Goal: Task Accomplishment & Management: Complete application form

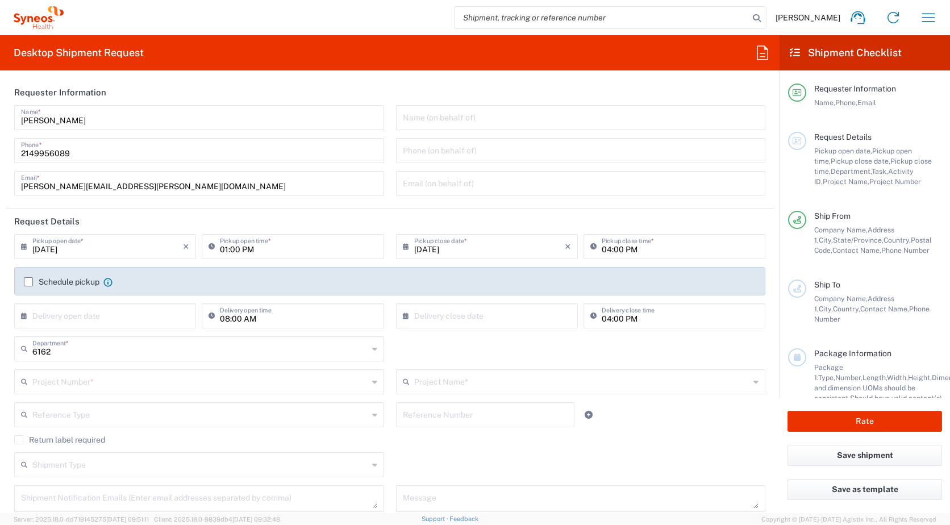
click at [133, 245] on input "[DATE]" at bounding box center [107, 246] width 151 height 20
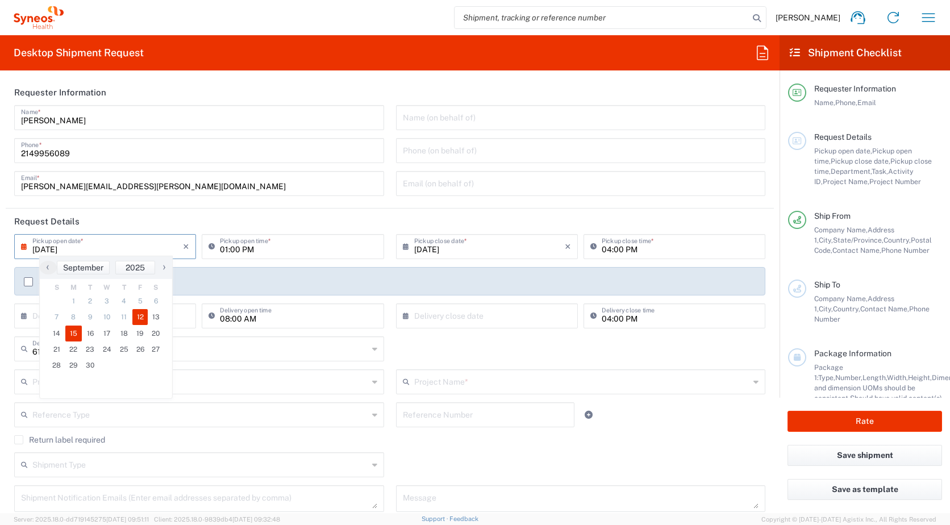
click at [74, 336] on span "15" at bounding box center [73, 334] width 17 height 16
type input "[DATE]"
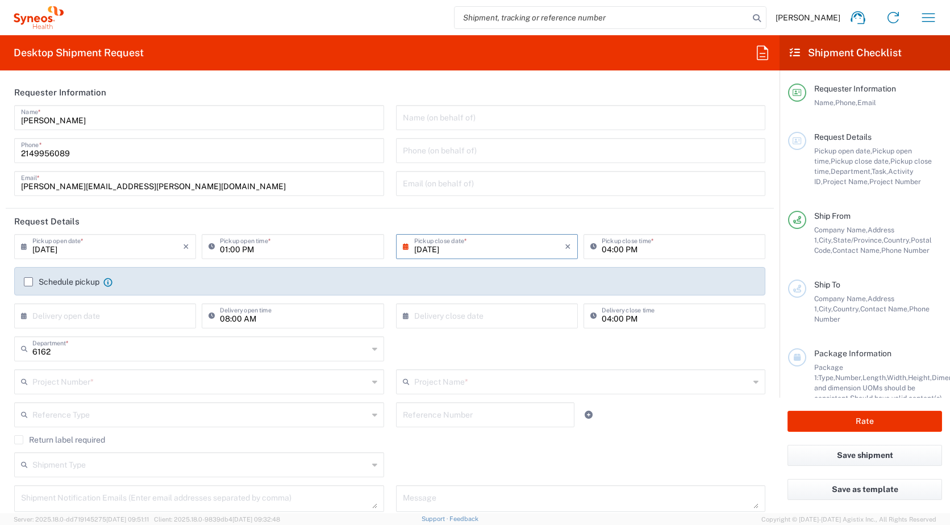
click at [181, 384] on input "text" at bounding box center [200, 381] width 336 height 20
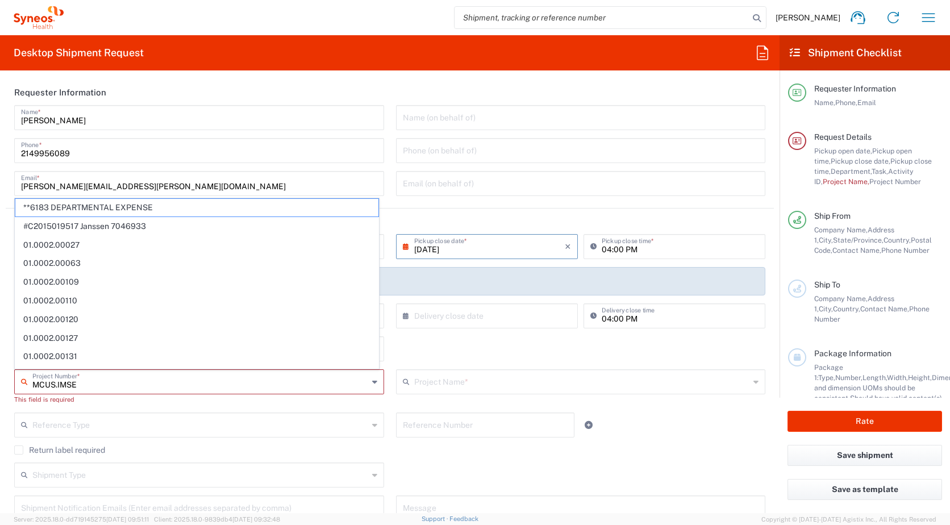
click at [173, 386] on input "MCUS.IMSE" at bounding box center [200, 381] width 336 height 20
type input "MCUS.I"
click at [441, 345] on div "6162 Department * 6162 3000 3100 3109 3110 3111 3112 3125 3130 3135 3136 3150 3…" at bounding box center [390, 352] width 763 height 33
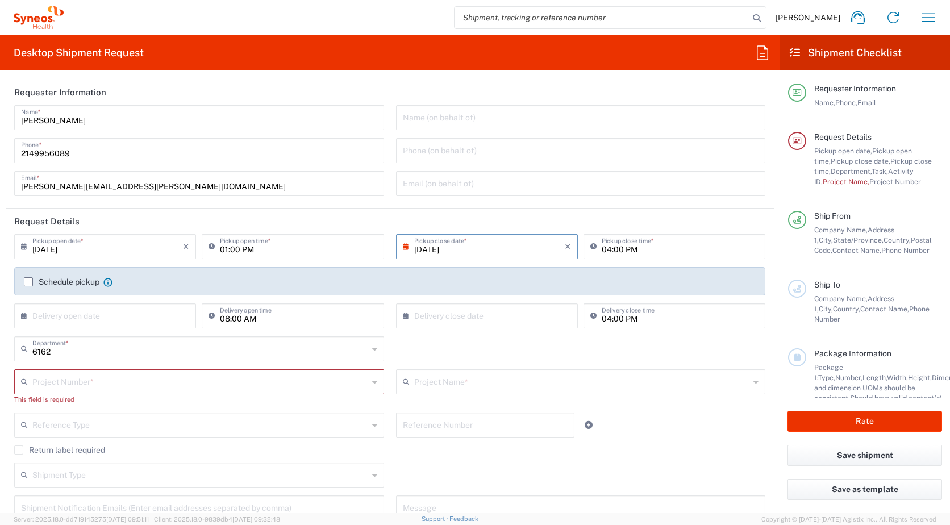
click at [130, 382] on input "text" at bounding box center [200, 381] width 336 height 20
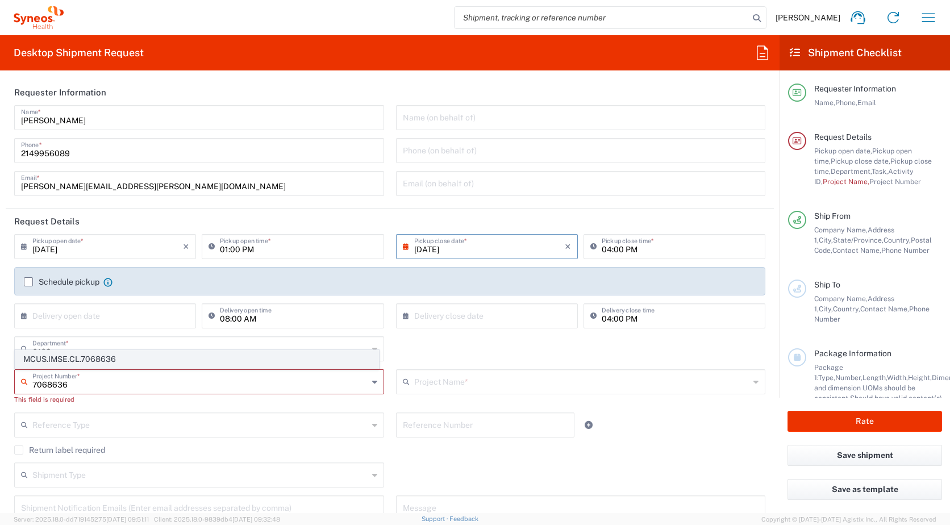
click at [114, 353] on span "MCUS.IMSE.CL.7068636" at bounding box center [196, 360] width 363 height 18
type input "MCUS.IMSE.CL.7068636"
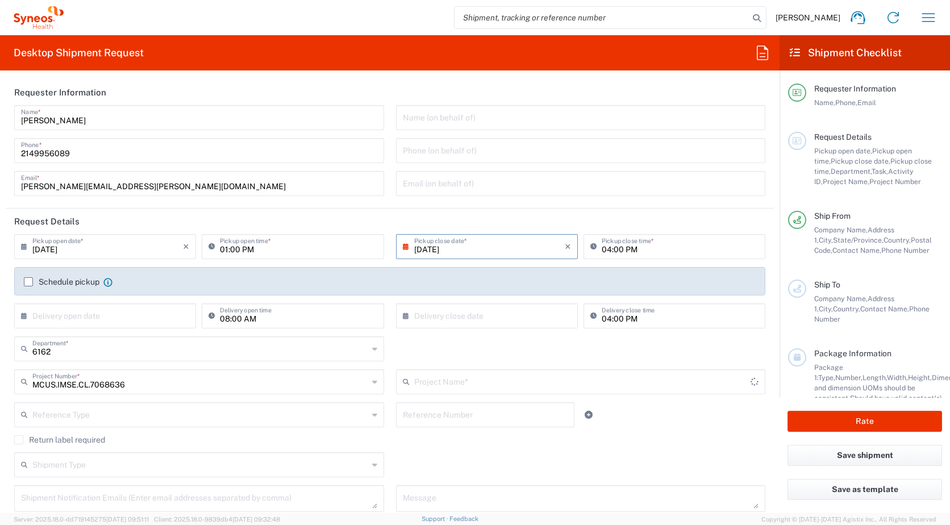
type input "Takeda.SpkrBureau.25.7068636"
click at [224, 414] on input "text" at bounding box center [200, 414] width 336 height 20
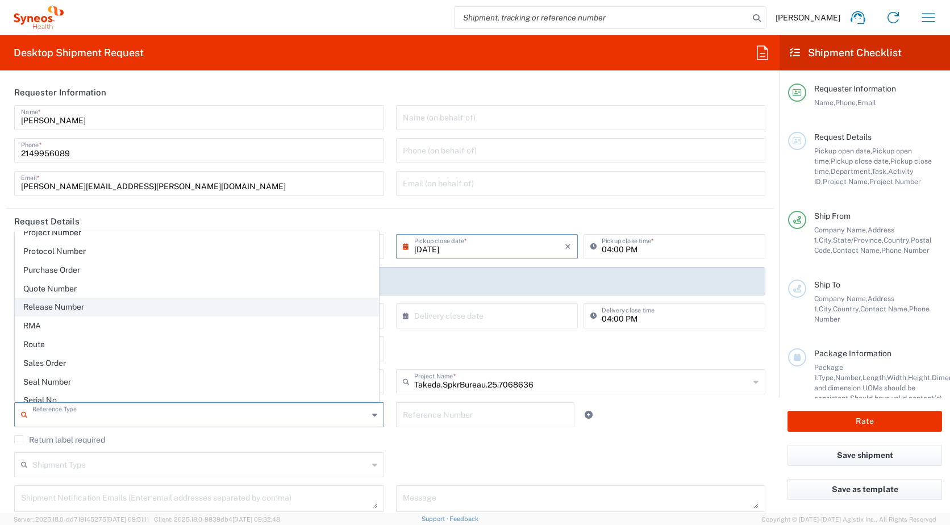
scroll to position [909, 0]
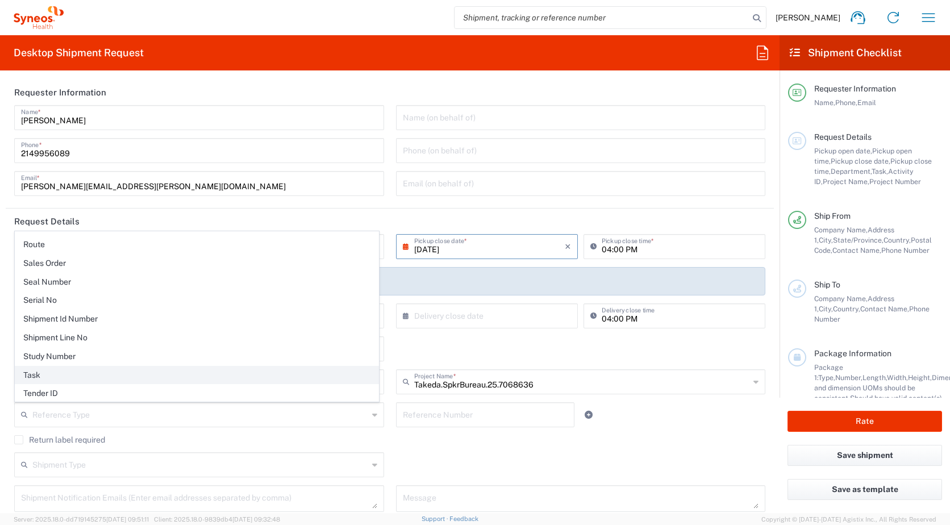
click at [65, 377] on span "Task" at bounding box center [196, 375] width 363 height 18
type input "Task"
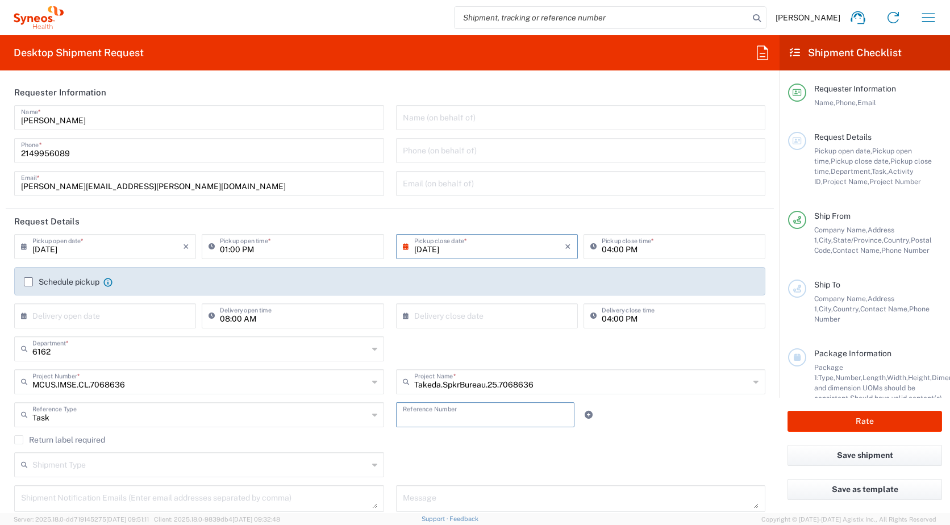
click at [440, 415] on input "text" at bounding box center [485, 414] width 165 height 20
type input "001"
click at [585, 411] on icon at bounding box center [589, 415] width 8 height 8
drag, startPoint x: 154, startPoint y: 460, endPoint x: 147, endPoint y: 445, distance: 16.3
click at [153, 460] on div "Reference Type" at bounding box center [199, 447] width 370 height 25
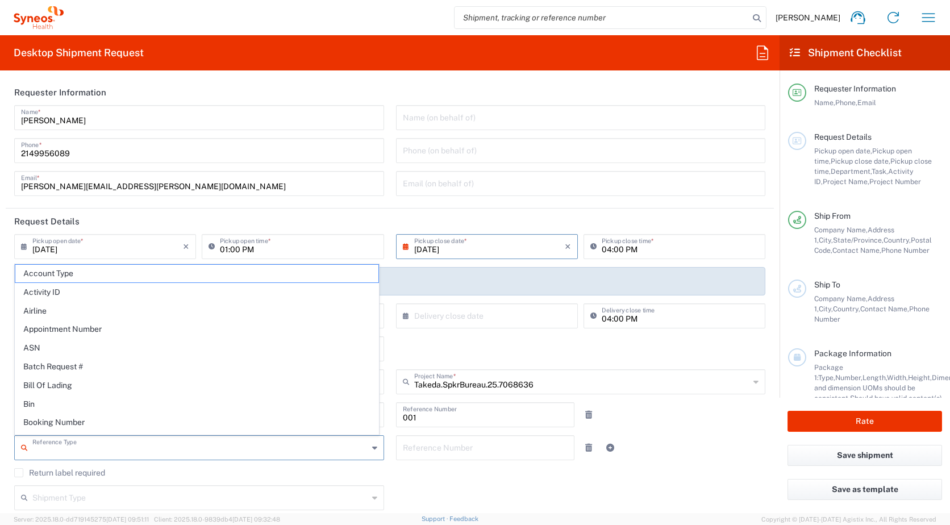
click at [135, 442] on input "text" at bounding box center [200, 447] width 336 height 20
click at [70, 291] on span "Activity ID" at bounding box center [196, 293] width 363 height 18
type input "Activity ID"
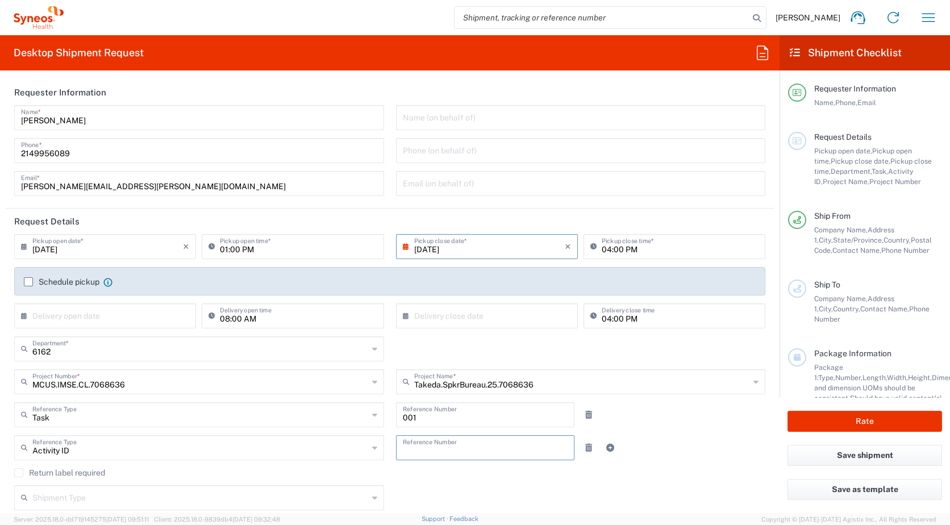
click at [462, 448] on input "text" at bounding box center [485, 447] width 165 height 20
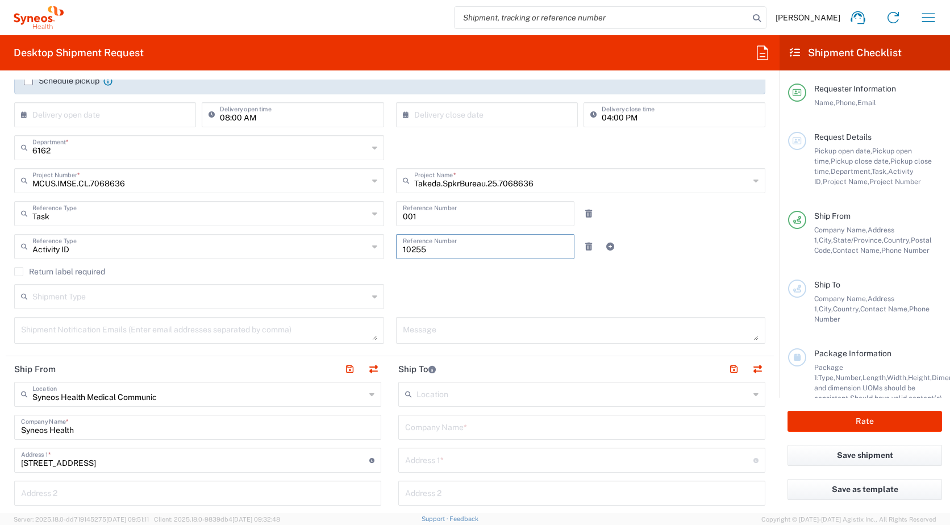
scroll to position [227, 0]
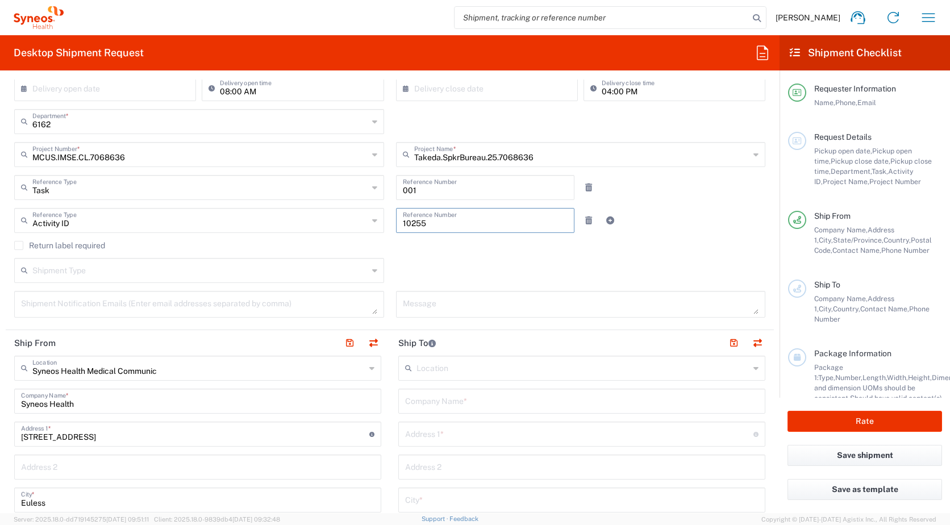
type input "10255"
click at [506, 403] on input "text" at bounding box center [581, 400] width 353 height 20
type input "[PERSON_NAME]"
click at [500, 436] on input "text" at bounding box center [579, 433] width 348 height 20
type input "[STREET_ADDRESS]"
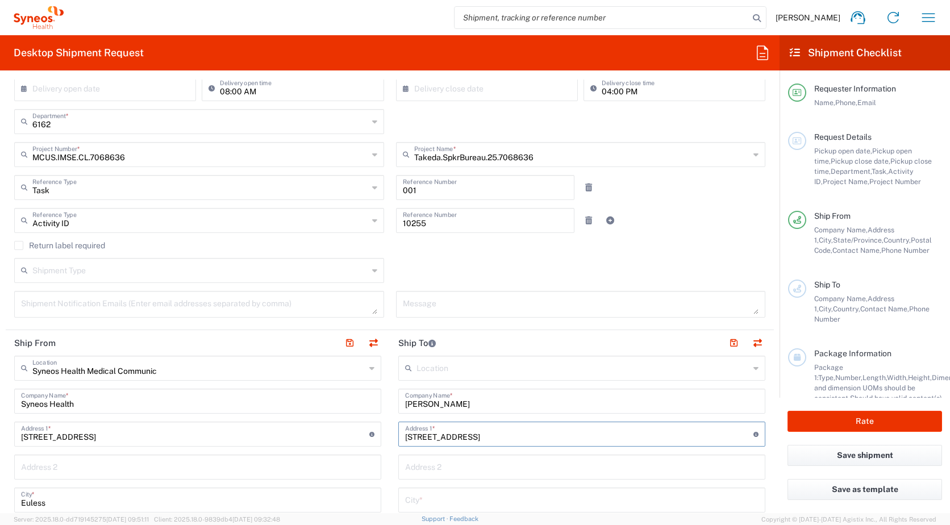
type input "Boise"
type input "ID"
type input "[GEOGRAPHIC_DATA]"
type input "83703"
type input "2149956089"
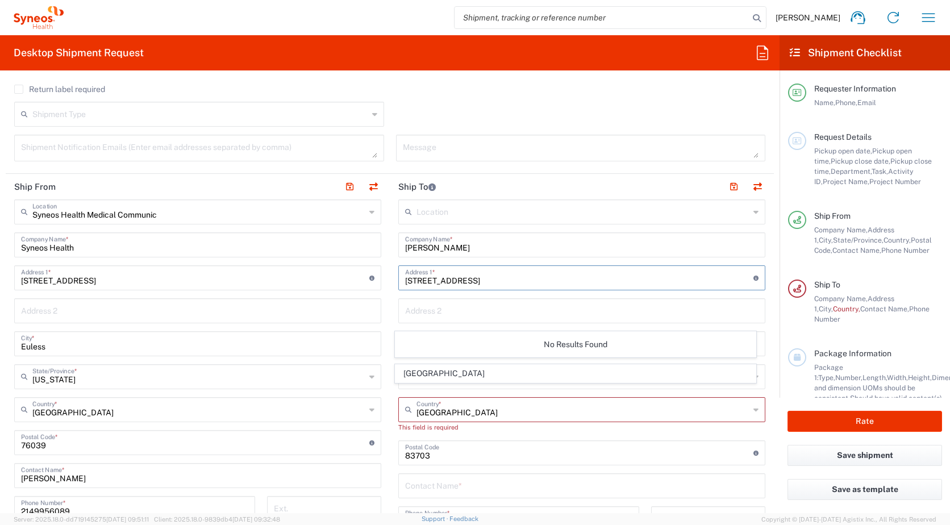
scroll to position [455, 0]
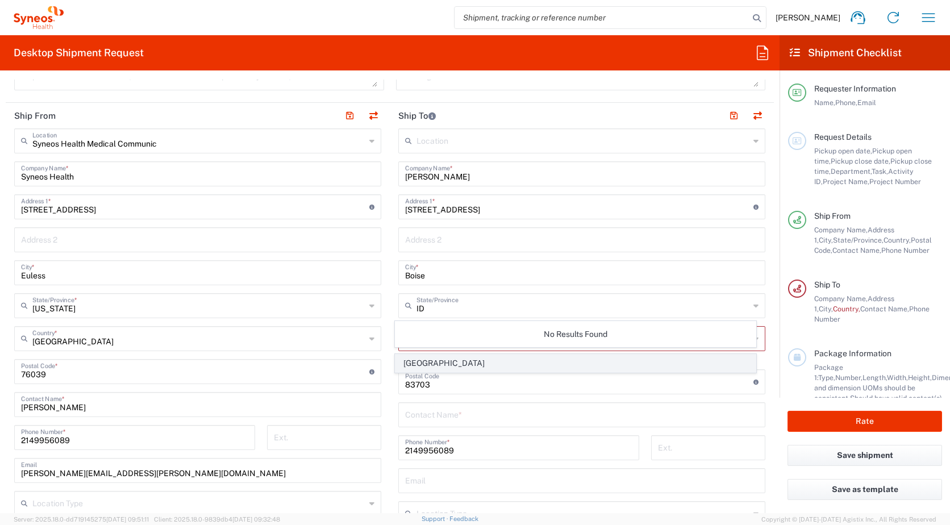
drag, startPoint x: 463, startPoint y: 365, endPoint x: 512, endPoint y: 349, distance: 51.6
click at [463, 365] on span "[GEOGRAPHIC_DATA]" at bounding box center [575, 364] width 361 height 18
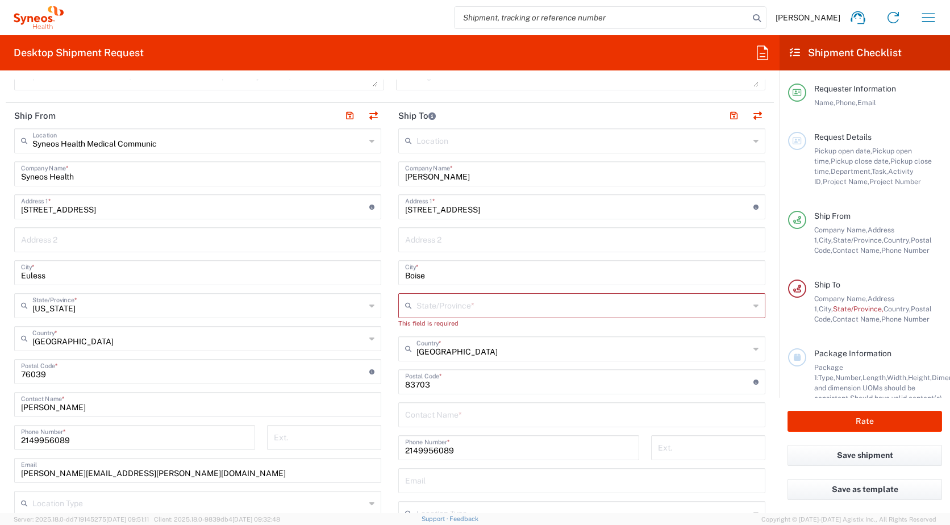
click at [507, 304] on input "text" at bounding box center [582, 305] width 333 height 20
click at [409, 354] on span "[US_STATE]" at bounding box center [575, 349] width 361 height 18
type input "[US_STATE]"
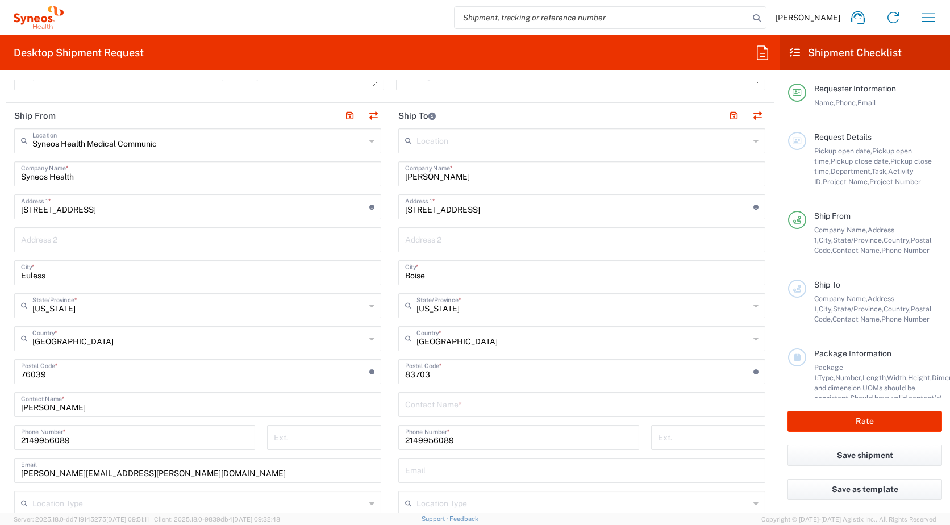
click at [509, 402] on input "text" at bounding box center [581, 404] width 353 height 20
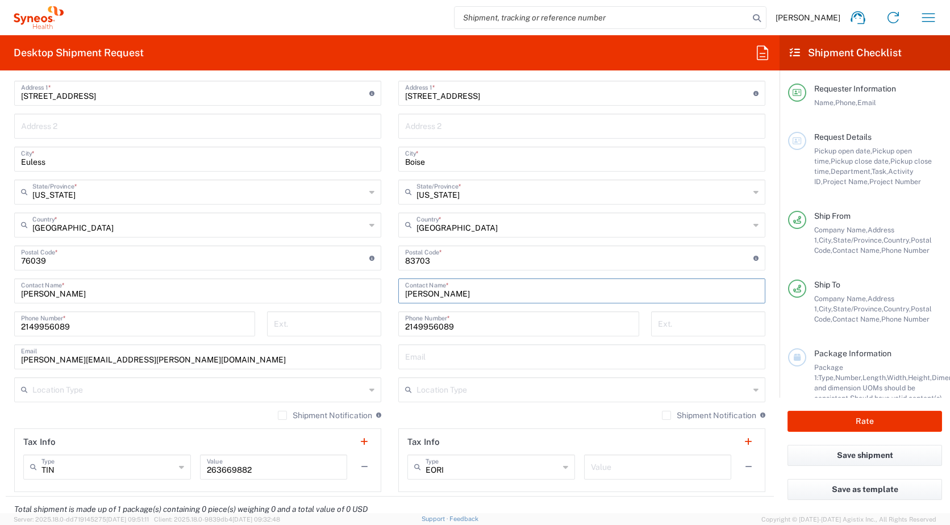
type input "[PERSON_NAME]"
click at [482, 357] on input "text" at bounding box center [581, 356] width 353 height 20
type input "[PERSON_NAME][EMAIL_ADDRESS][PERSON_NAME][DOMAIN_NAME]"
type input "[PERSON_NAME]"
click at [502, 238] on agx-dropdown-input "United States Country * [GEOGRAPHIC_DATA]" at bounding box center [581, 225] width 367 height 25
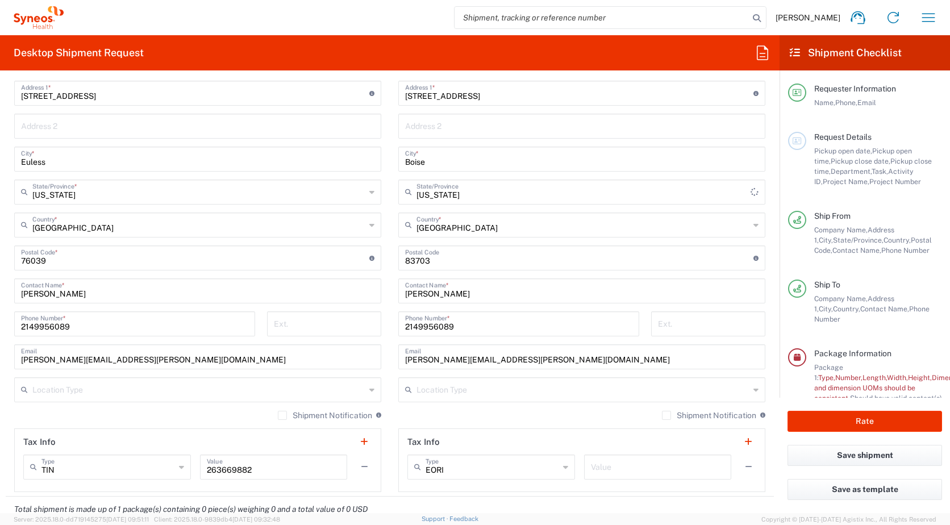
type input "[GEOGRAPHIC_DATA]"
type input "Sender/Shipper"
type input "Delivery Duty Paid"
click at [497, 390] on input "text" at bounding box center [582, 389] width 333 height 20
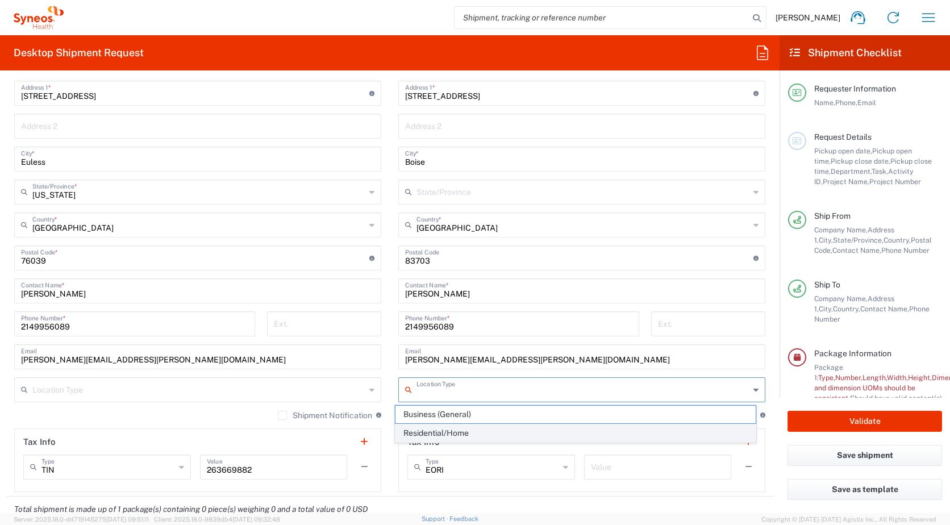
click at [438, 436] on span "Residential/Home" at bounding box center [575, 433] width 361 height 18
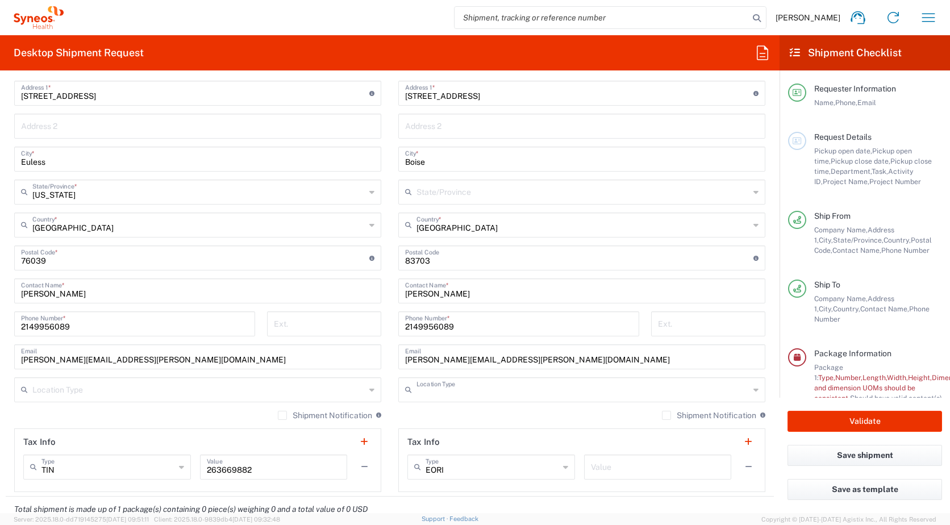
type input "Residential/Home"
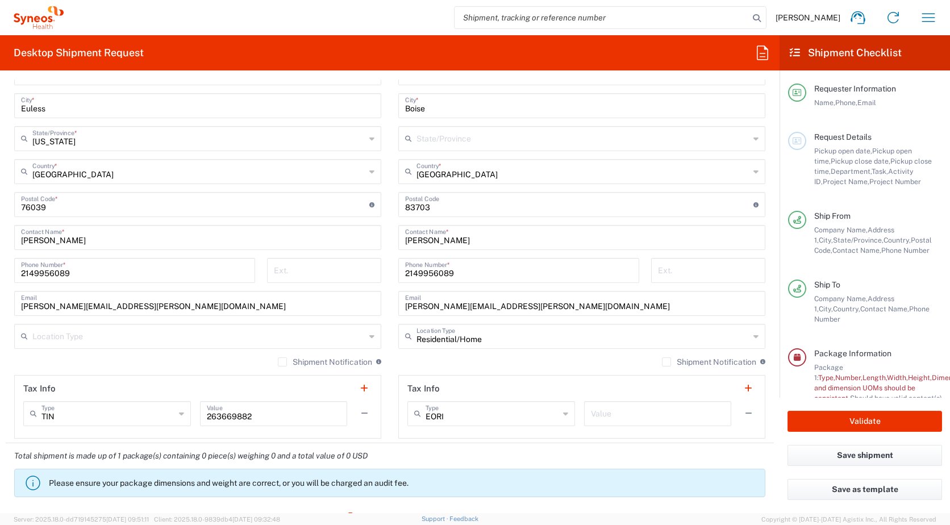
scroll to position [739, 0]
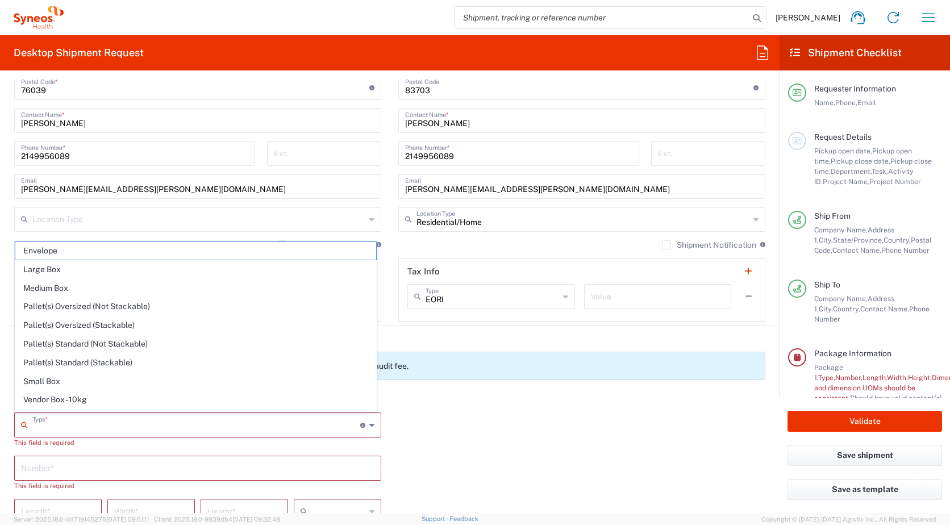
click at [88, 423] on input "text" at bounding box center [196, 424] width 328 height 20
click at [169, 251] on span "Envelope" at bounding box center [195, 251] width 361 height 18
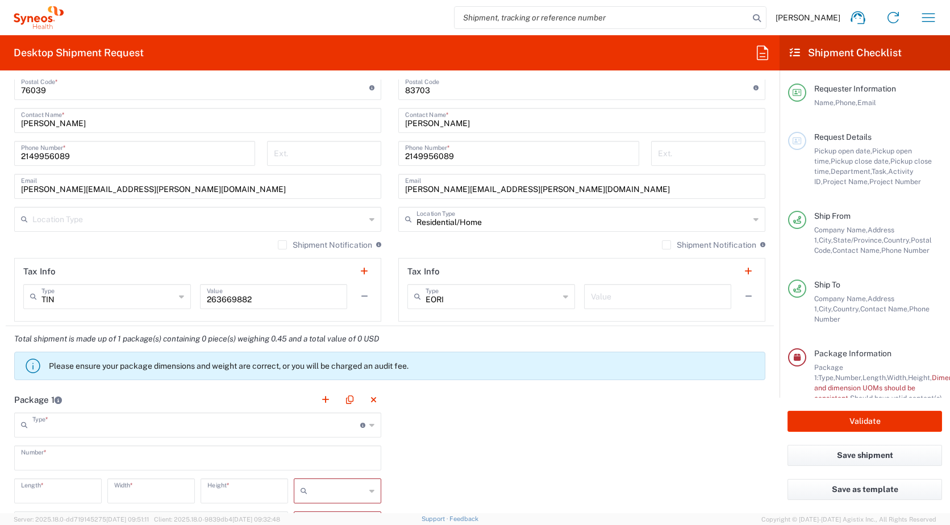
type input "Envelope"
type input "1"
type input "9.5"
type input "12.5"
type input "0.25"
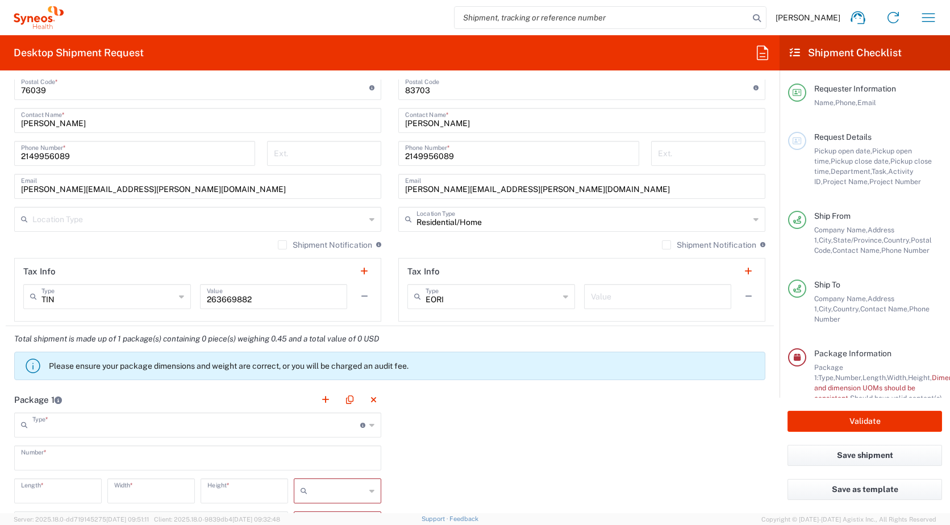
type input "in"
type input "0.45"
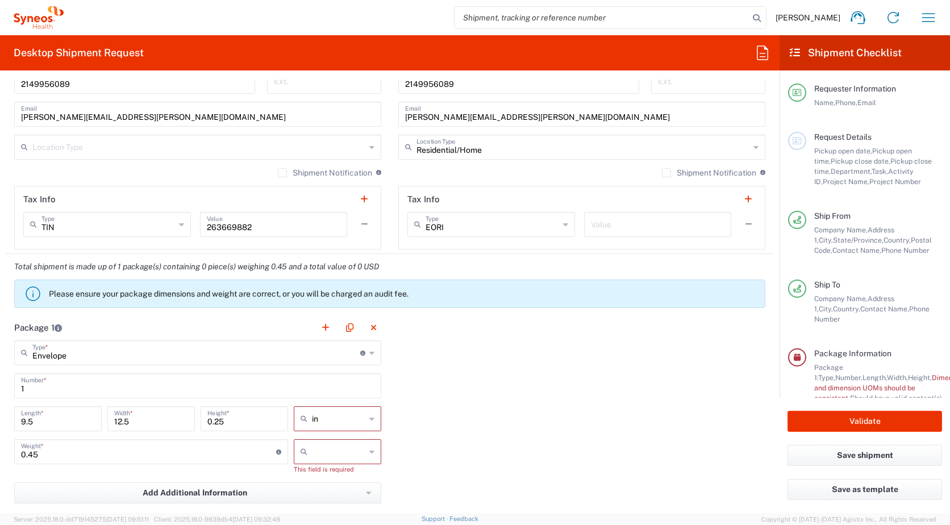
scroll to position [909, 0]
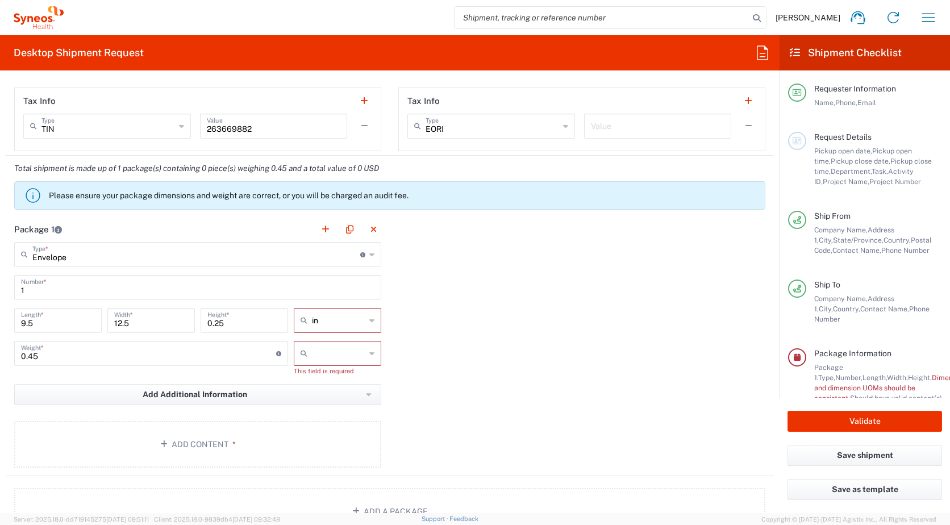
click at [369, 321] on icon at bounding box center [371, 320] width 5 height 18
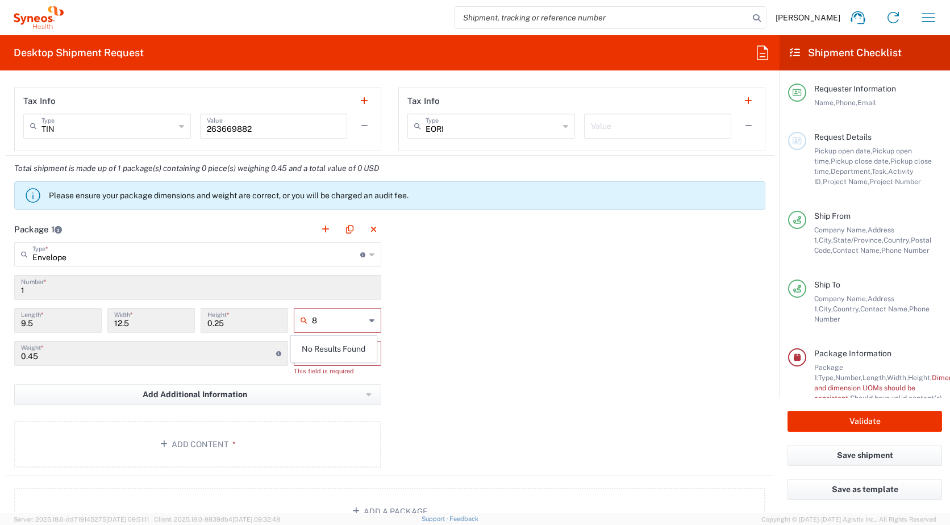
type input "8"
click at [453, 361] on div "Package 1 Envelope Type * Material used to package goods Envelope Large Box Med…" at bounding box center [390, 346] width 768 height 260
click at [369, 320] on icon at bounding box center [371, 320] width 5 height 18
type input "in"
click at [326, 344] on span "in" at bounding box center [333, 345] width 84 height 18
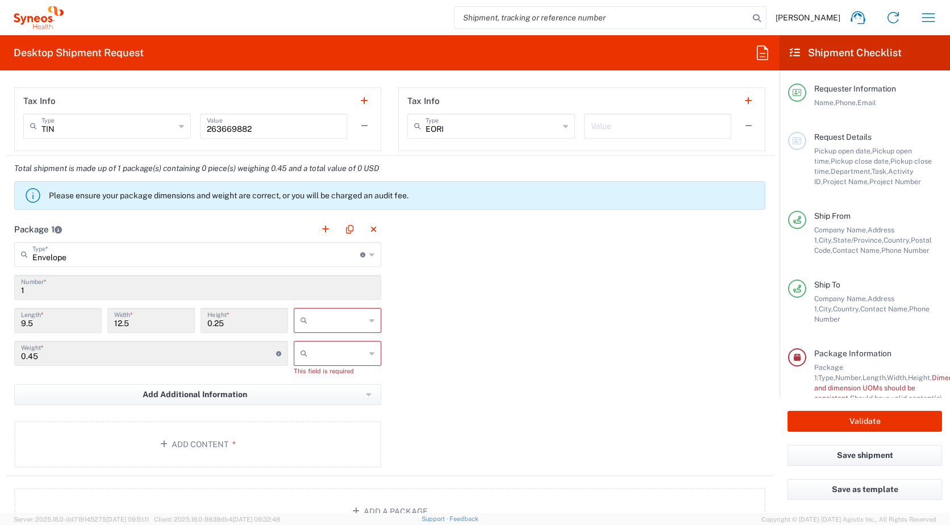
click at [369, 353] on icon at bounding box center [371, 353] width 5 height 18
click at [304, 398] on span "lbs" at bounding box center [333, 397] width 84 height 18
type input "lbs"
click at [301, 318] on icon at bounding box center [306, 320] width 11 height 18
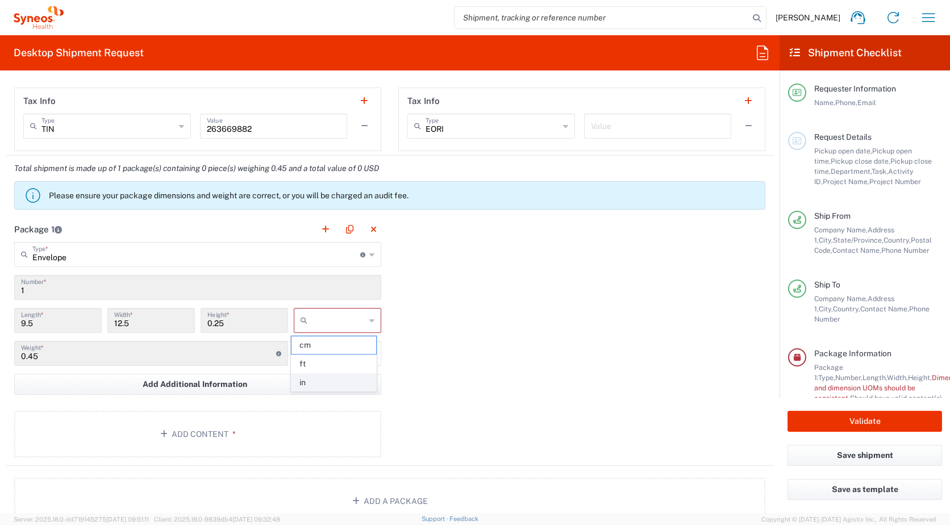
click at [301, 381] on span "in" at bounding box center [333, 383] width 84 height 18
type input "in"
click at [187, 433] on button "Add Content *" at bounding box center [197, 434] width 367 height 47
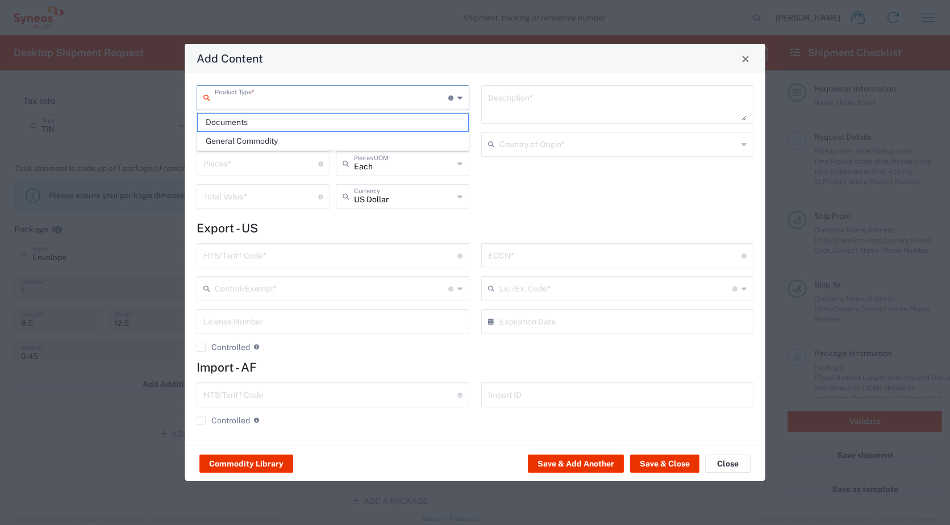
click at [381, 101] on input "text" at bounding box center [332, 97] width 234 height 20
click at [270, 124] on span "Documents" at bounding box center [333, 123] width 270 height 18
type input "Documents"
type input "1"
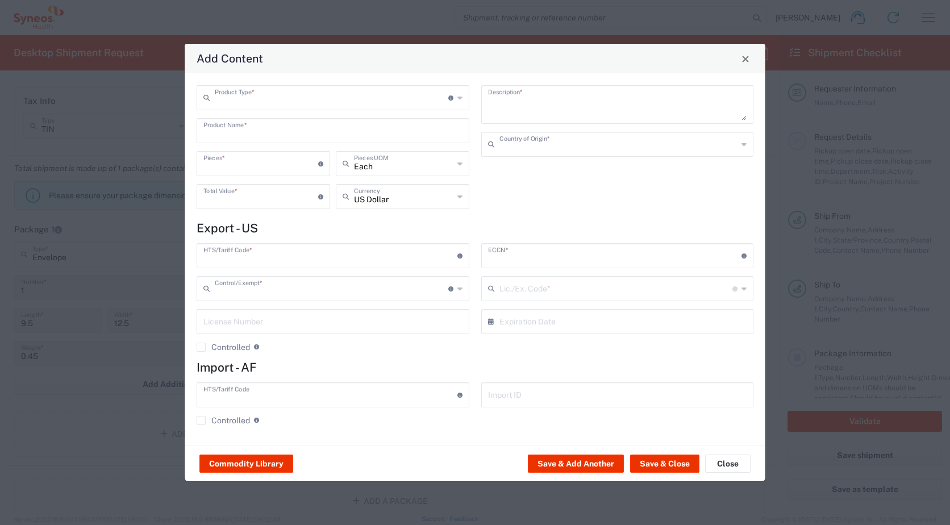
type input "1"
type textarea "Documents"
type input "[GEOGRAPHIC_DATA]"
type input "0000.00.0000"
type input "FTR Exemption"
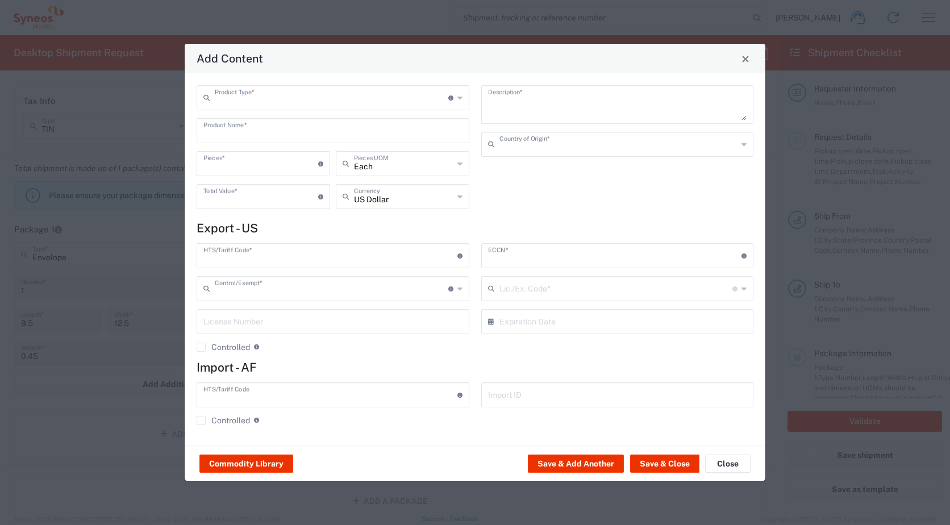
type input "0000"
type input "0000.00.0000"
type input "30.37(a)"
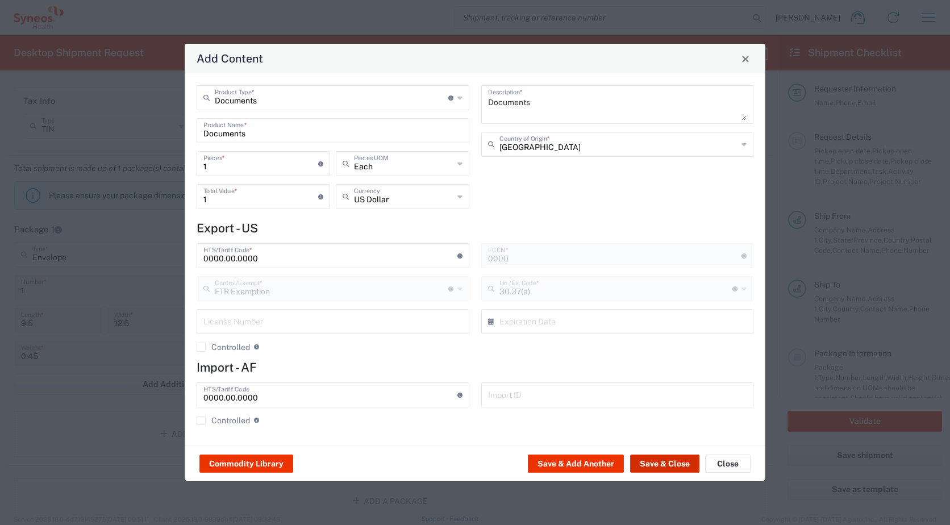
click at [671, 466] on button "Save & Close" at bounding box center [664, 464] width 69 height 18
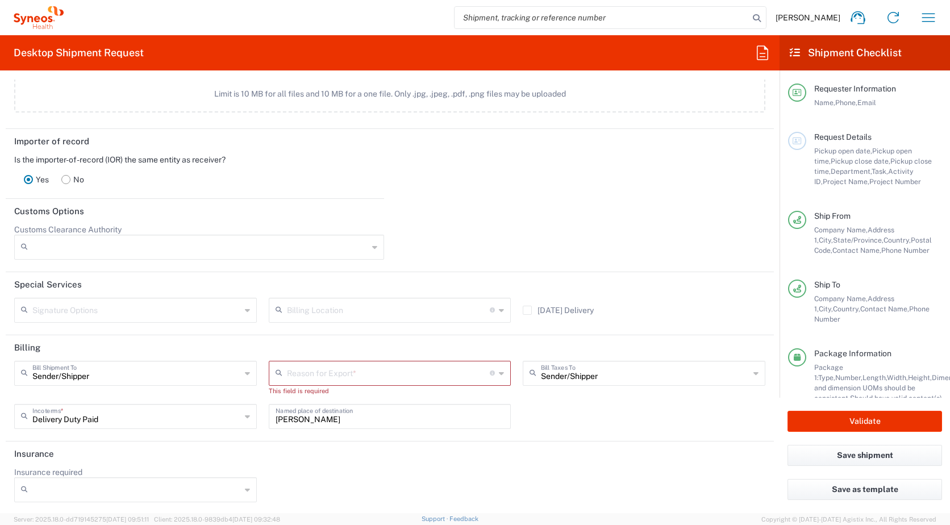
scroll to position [1473, 0]
click at [105, 305] on input "text" at bounding box center [136, 308] width 209 height 20
click at [145, 273] on header "Special Services" at bounding box center [390, 283] width 768 height 26
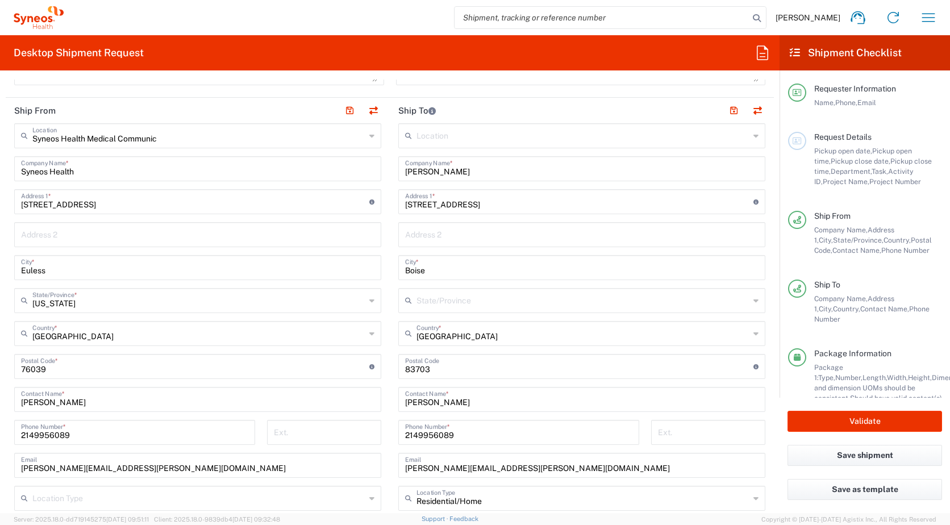
scroll to position [451, 0]
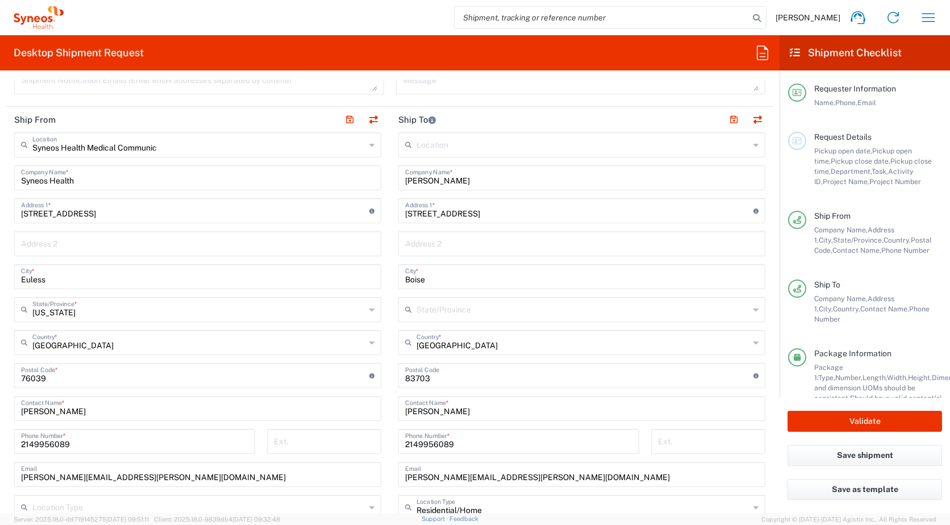
click at [753, 341] on icon at bounding box center [755, 343] width 5 height 18
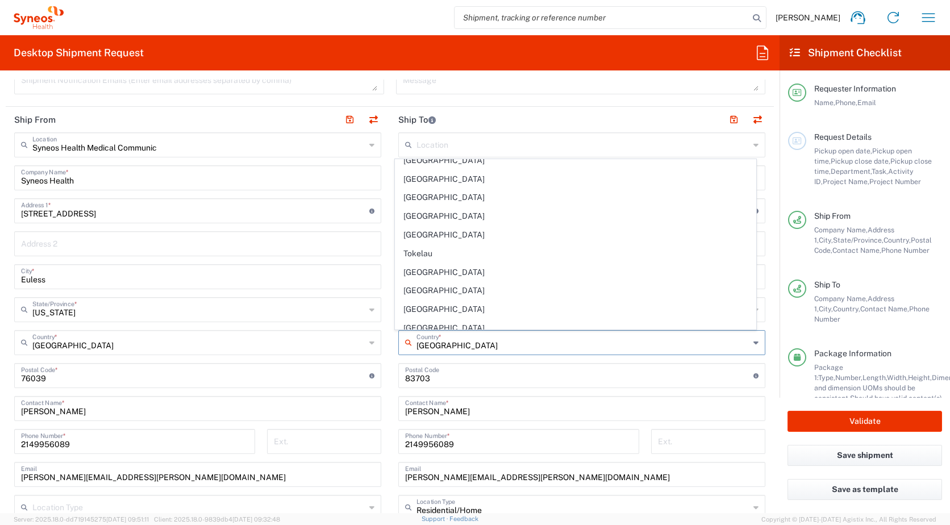
scroll to position [4261, 0]
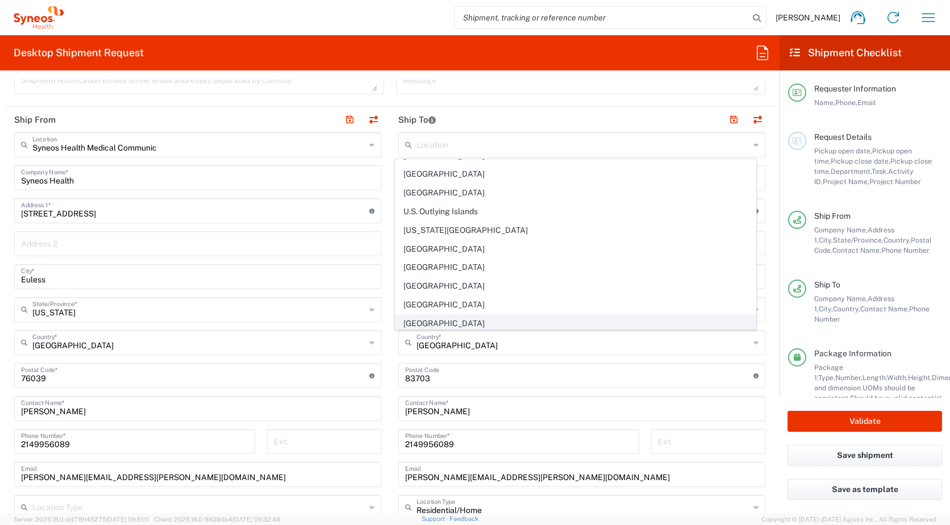
click at [448, 325] on span "[GEOGRAPHIC_DATA]" at bounding box center [575, 324] width 361 height 18
type input "[GEOGRAPHIC_DATA]"
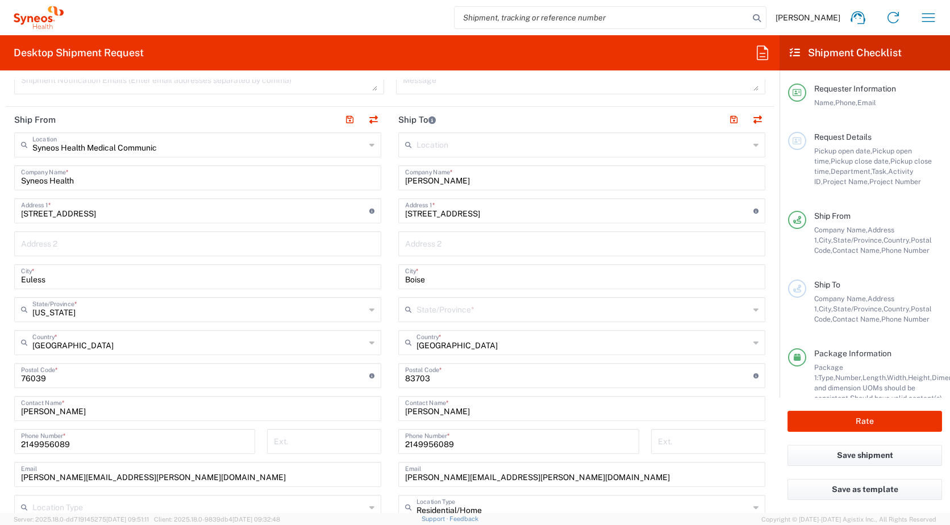
click at [502, 307] on input "text" at bounding box center [582, 309] width 333 height 20
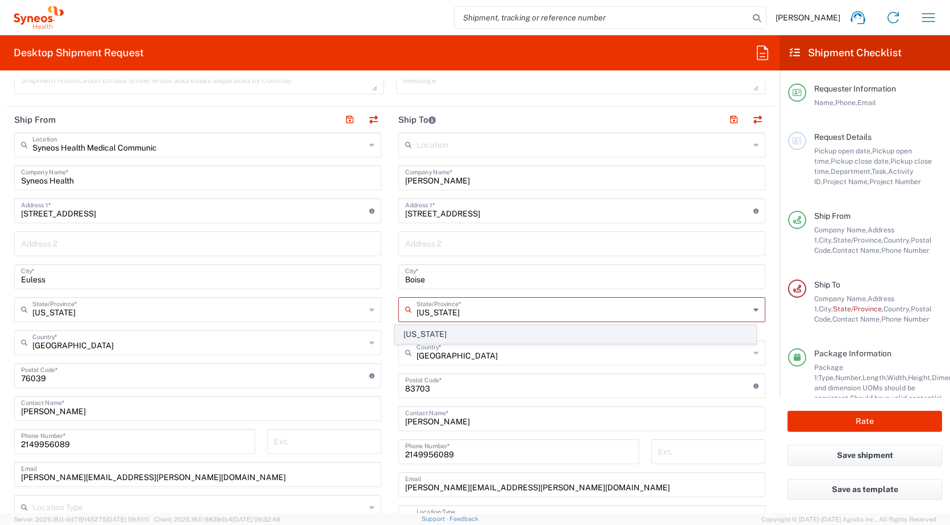
type input "[US_STATE]"
click at [430, 338] on span "[US_STATE]" at bounding box center [575, 335] width 361 height 18
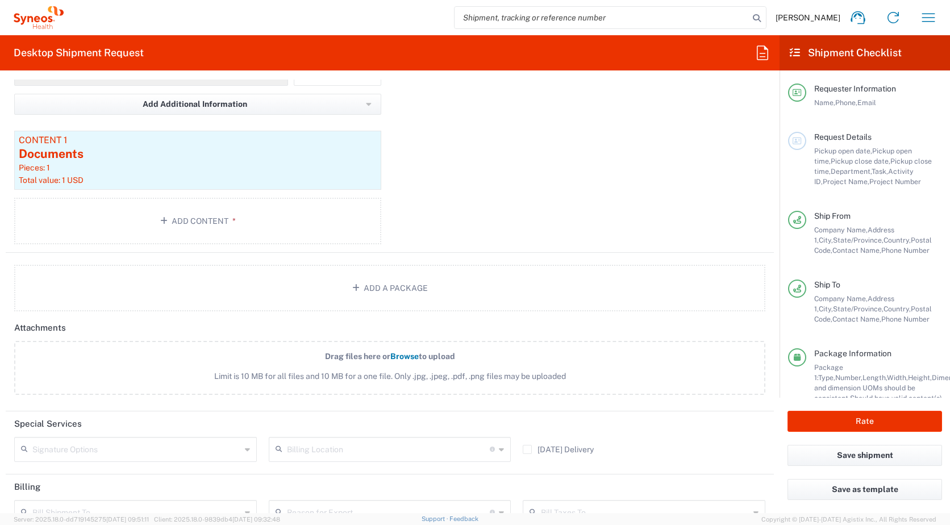
scroll to position [1246, 0]
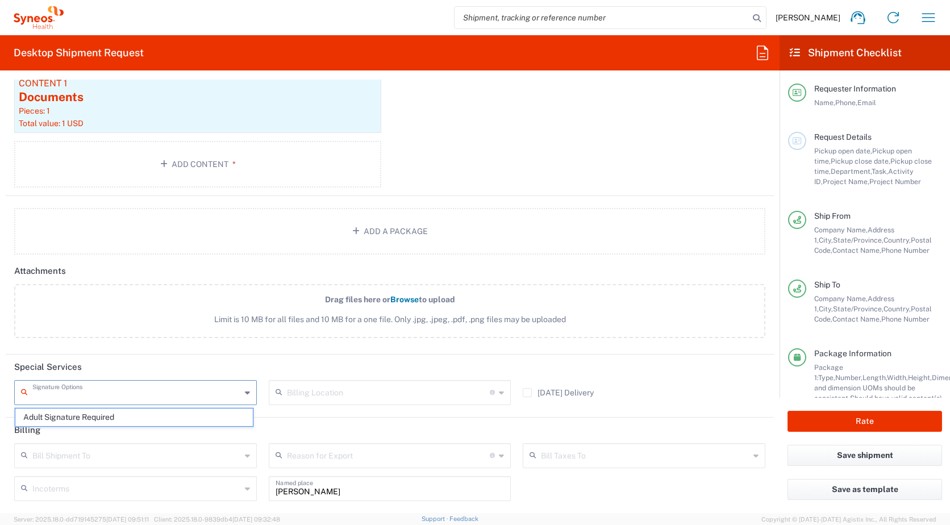
click at [105, 391] on input "text" at bounding box center [136, 392] width 209 height 20
click at [209, 356] on header "Special Services" at bounding box center [390, 368] width 768 height 26
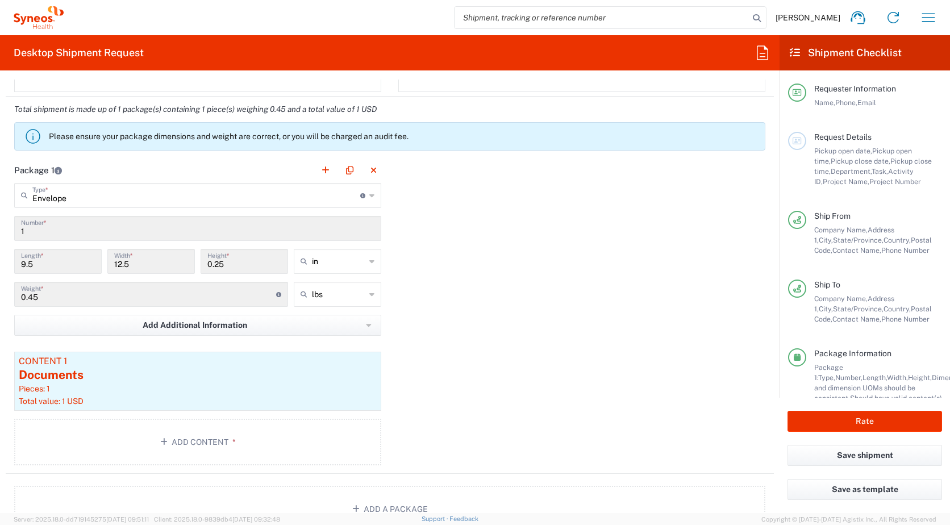
scroll to position [962, 0]
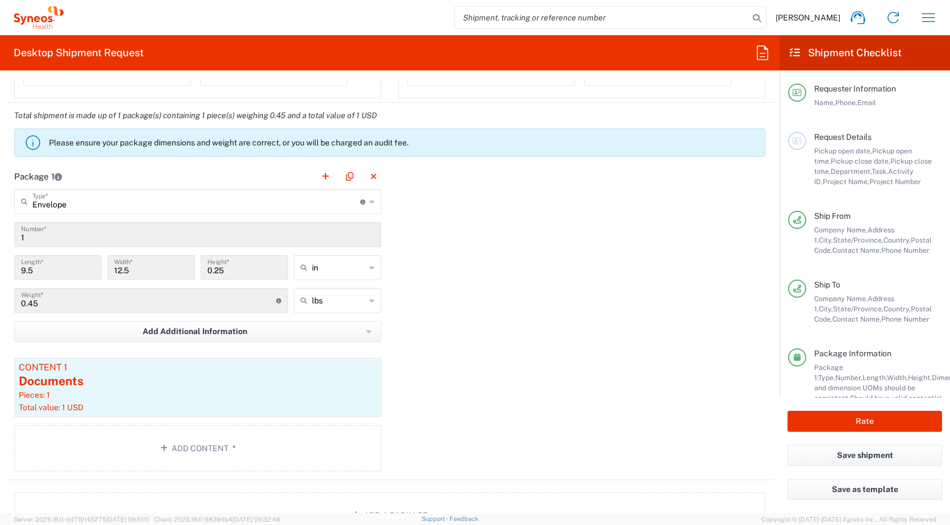
click at [369, 266] on icon at bounding box center [371, 268] width 5 height 18
type input "in"
drag, startPoint x: 317, startPoint y: 311, endPoint x: 458, endPoint y: 316, distance: 141.0
click at [316, 311] on span "cm" at bounding box center [333, 311] width 84 height 18
type input "24.13"
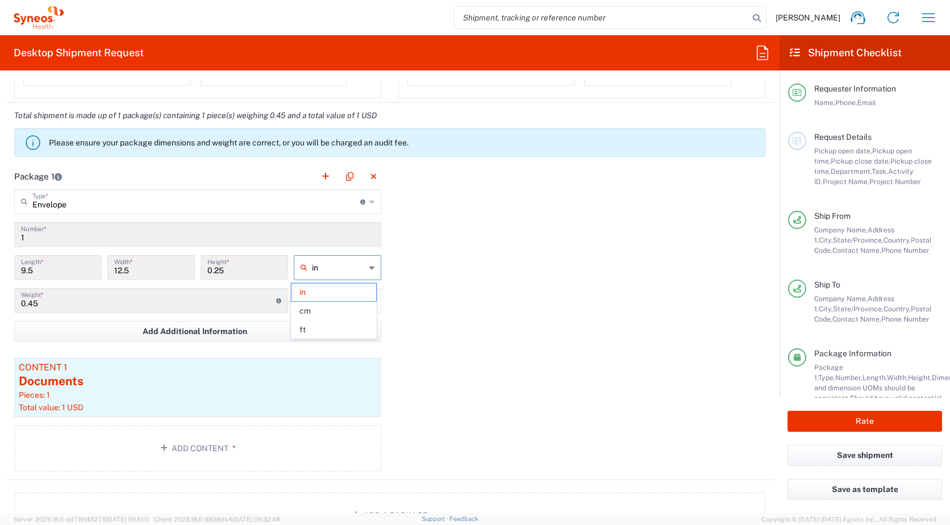
type input "31.75"
type input "0.64"
click at [458, 320] on div "Package 1 Envelope Type * Material used to package goods Envelope Large Box Med…" at bounding box center [390, 322] width 768 height 316
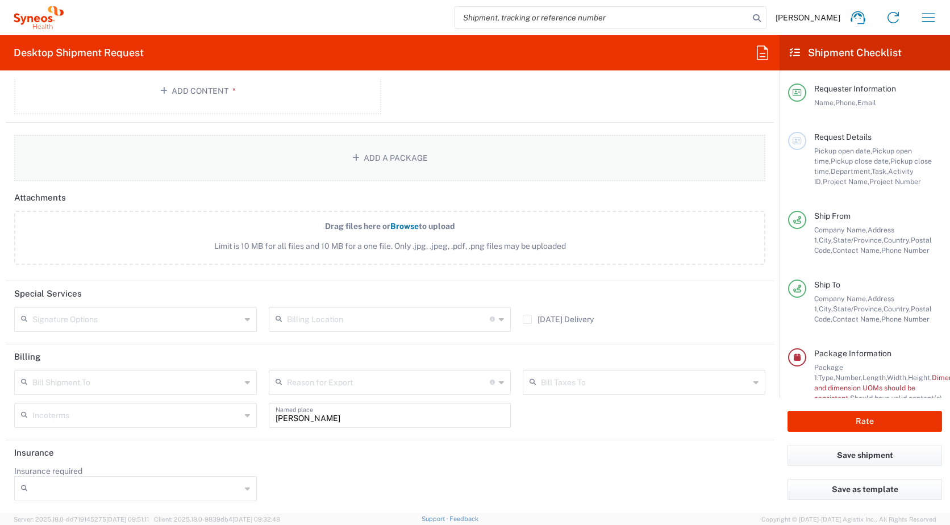
scroll to position [1320, 0]
click at [240, 316] on div "Signature Options" at bounding box center [135, 318] width 243 height 25
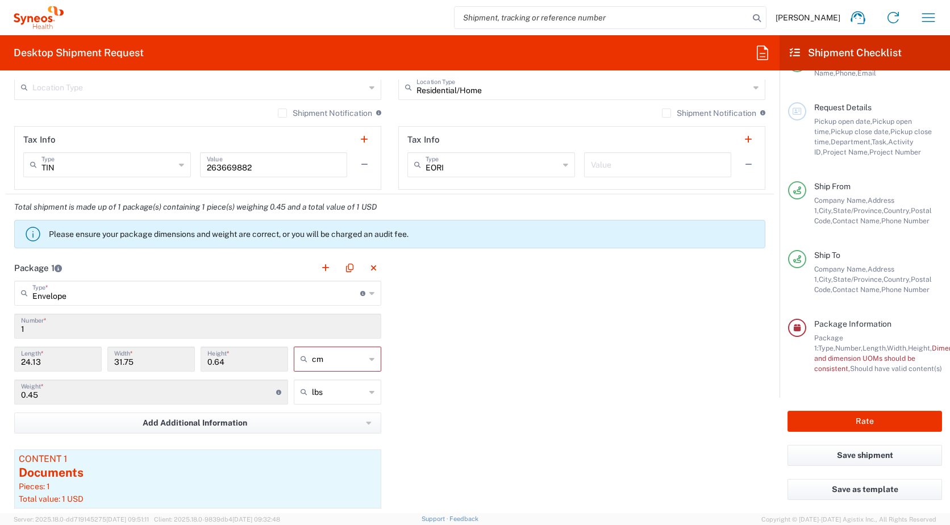
scroll to position [865, 0]
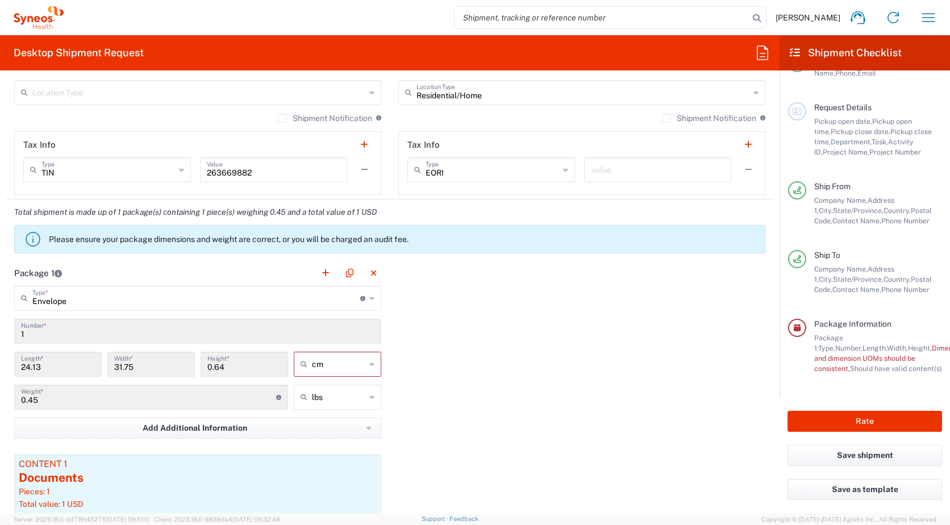
click at [369, 364] on icon at bounding box center [371, 364] width 5 height 18
type input "cm"
click at [306, 428] on span "in" at bounding box center [333, 427] width 84 height 18
type input "9.5"
type input "12.5"
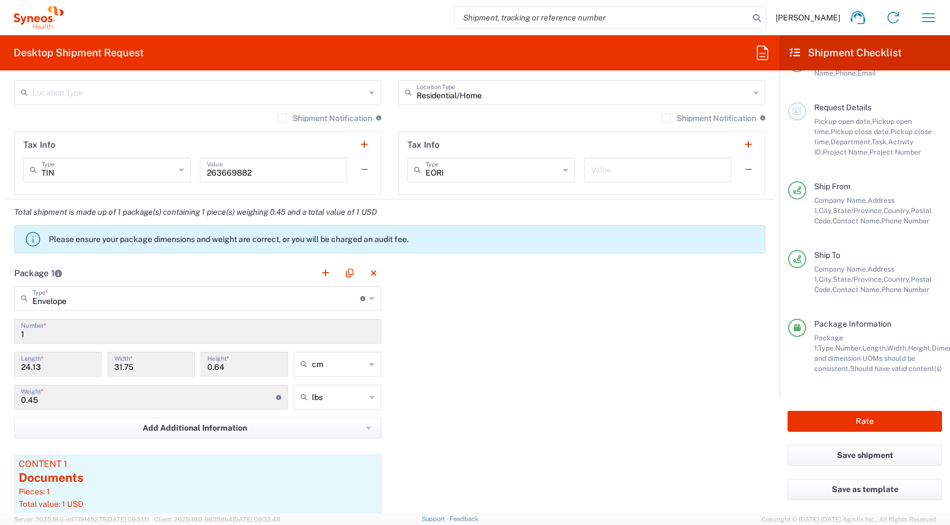
type input "0.25"
type input "in"
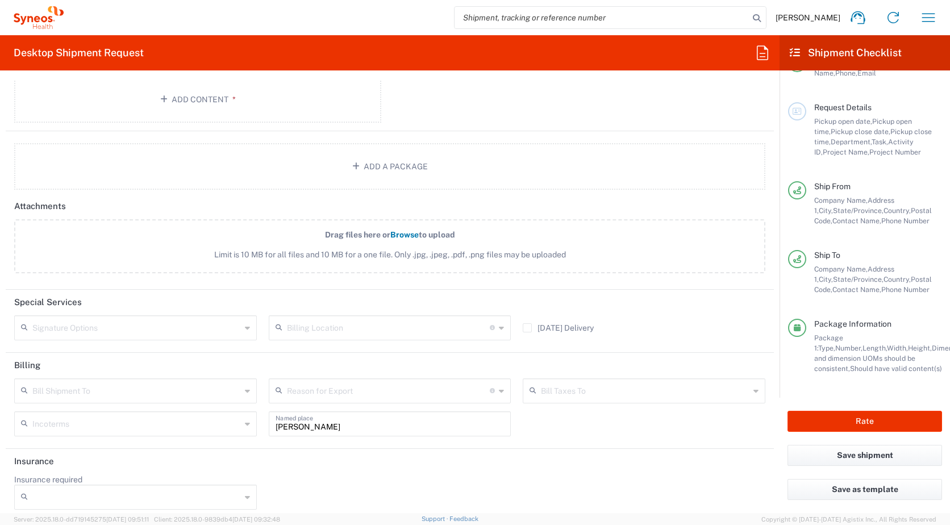
scroll to position [1320, 0]
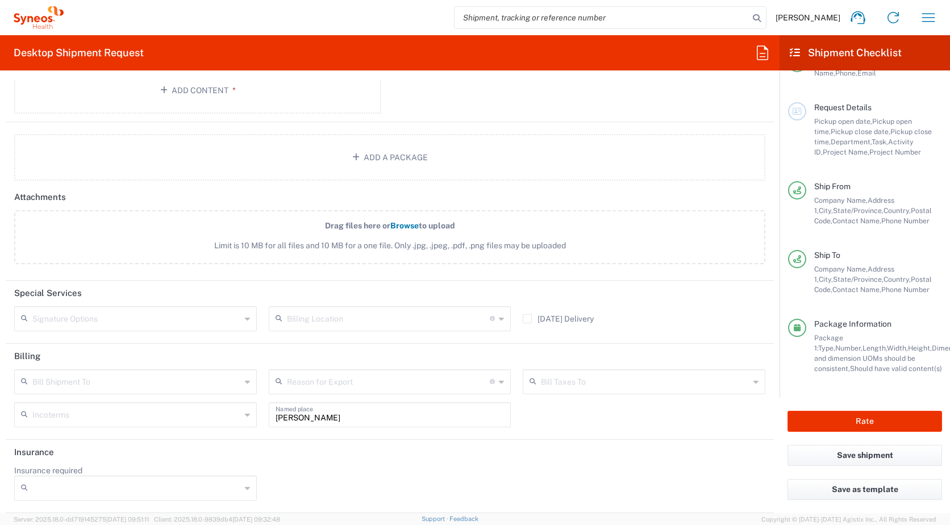
click at [245, 320] on icon at bounding box center [247, 319] width 5 height 18
click at [239, 288] on header "Special Services" at bounding box center [390, 294] width 768 height 26
click at [245, 382] on icon at bounding box center [247, 382] width 5 height 18
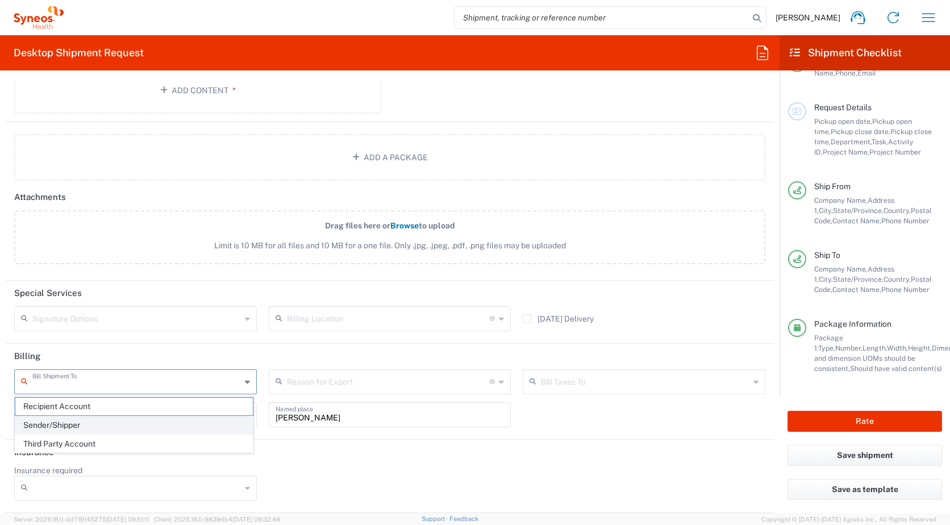
click at [78, 428] on span "Sender/Shipper" at bounding box center [134, 425] width 238 height 18
type input "Sender/Shipper"
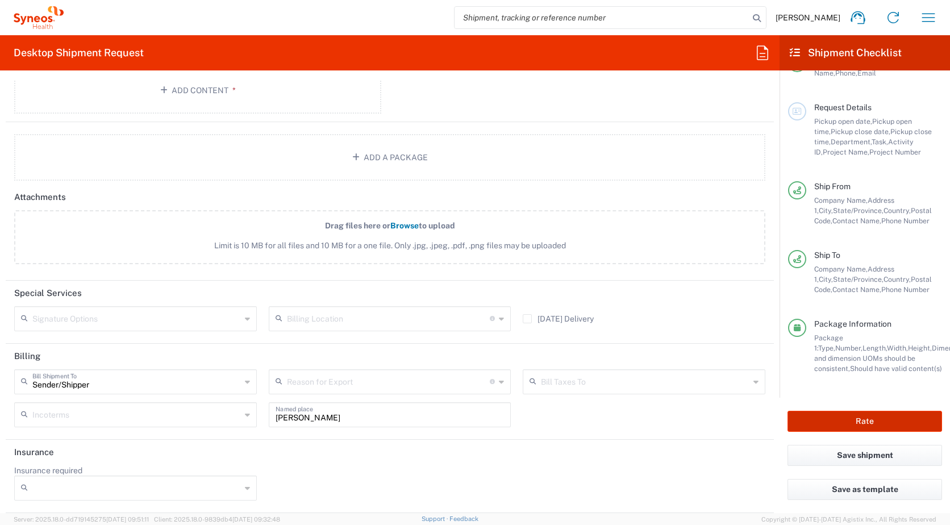
click at [853, 421] on button "Rate" at bounding box center [865, 421] width 155 height 21
type input "MCUS.IMSE.CL.7068636"
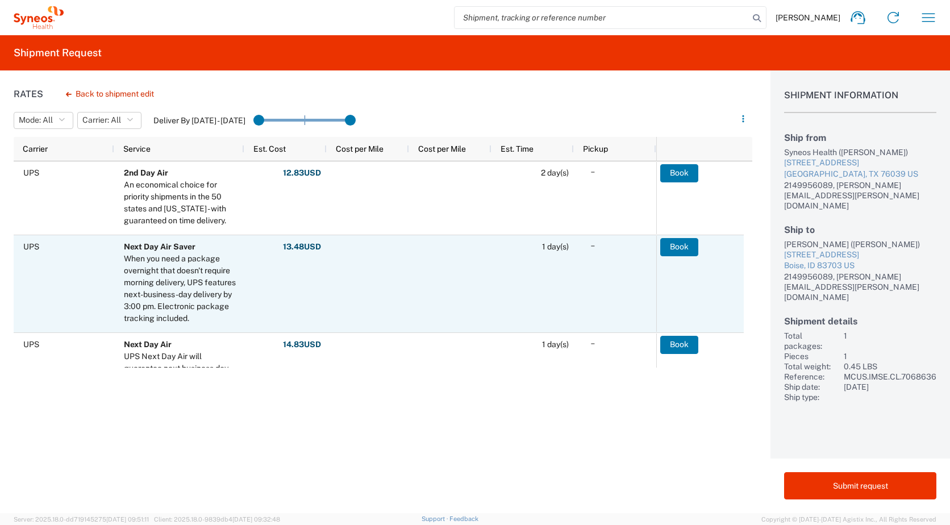
scroll to position [57, 0]
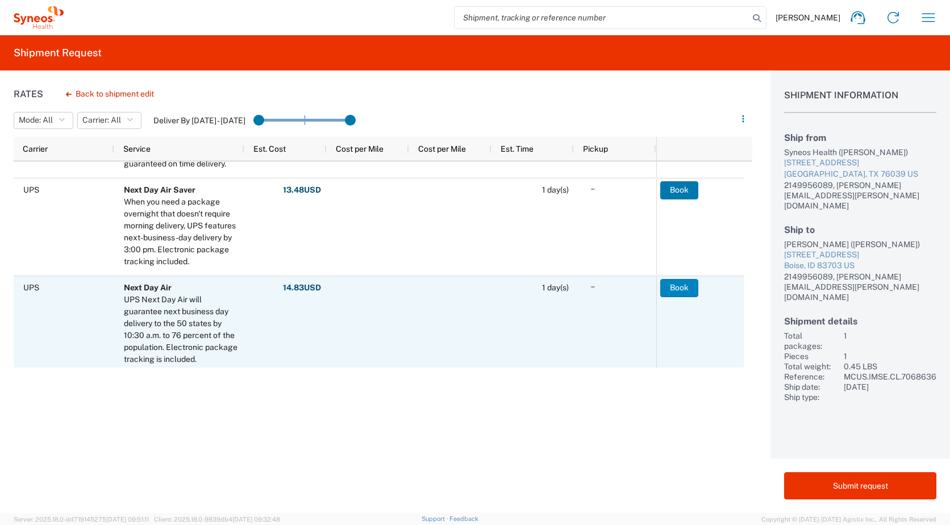
click at [677, 288] on button "Book" at bounding box center [679, 288] width 38 height 18
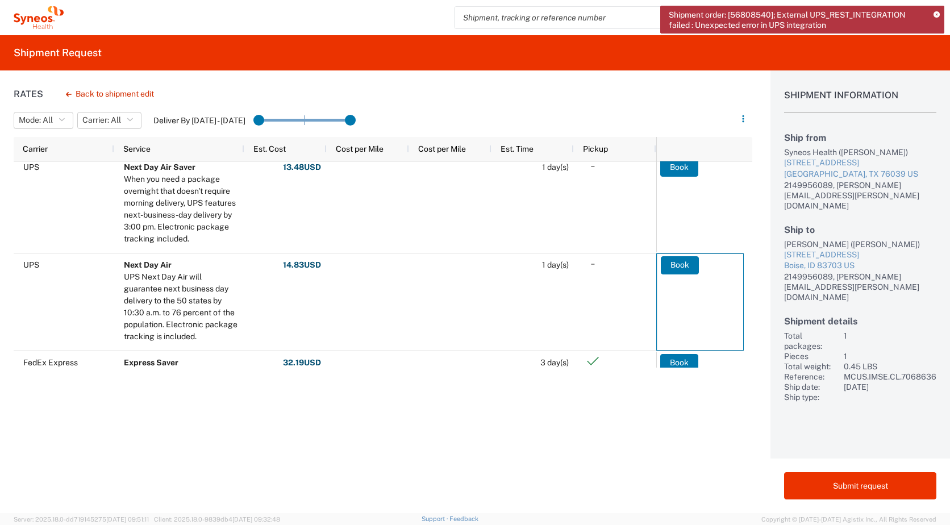
scroll to position [61, 0]
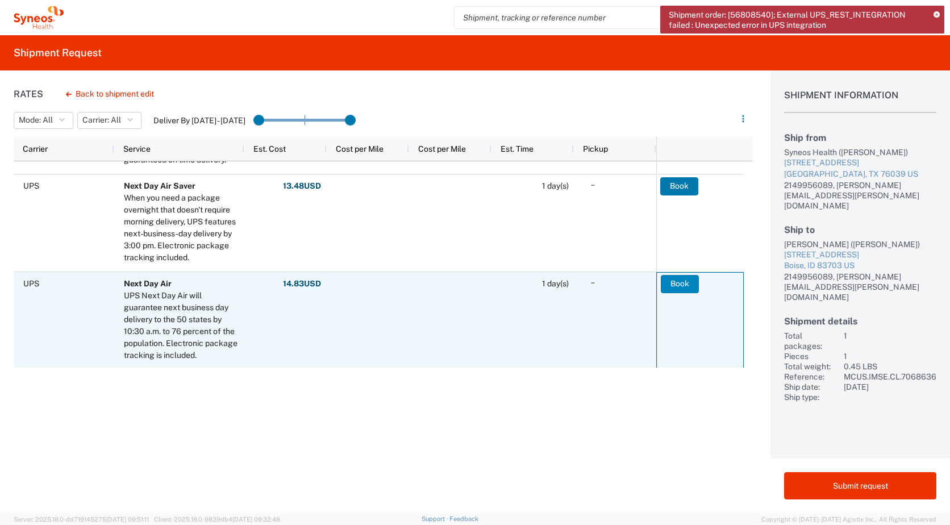
click at [686, 284] on button "Book" at bounding box center [680, 284] width 38 height 18
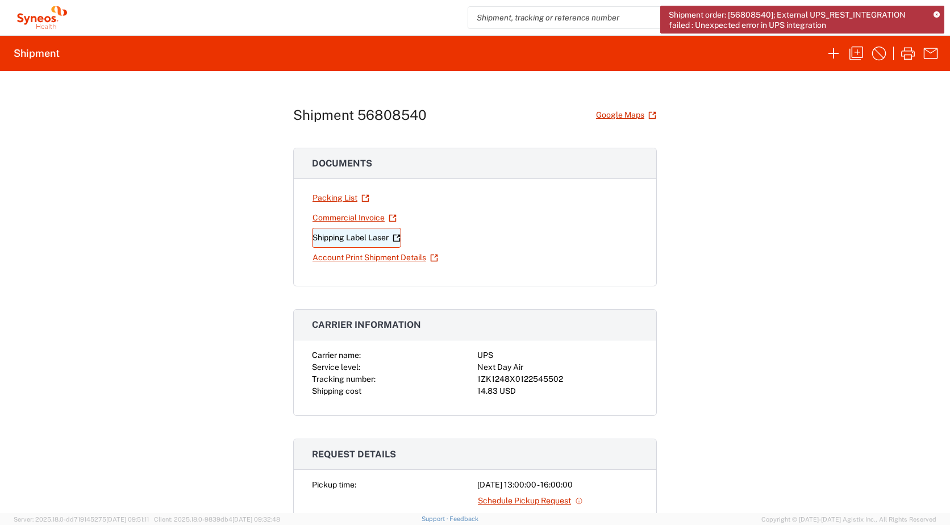
click at [349, 238] on link "Shipping Label Laser" at bounding box center [356, 238] width 89 height 20
